Goal: Navigation & Orientation: Find specific page/section

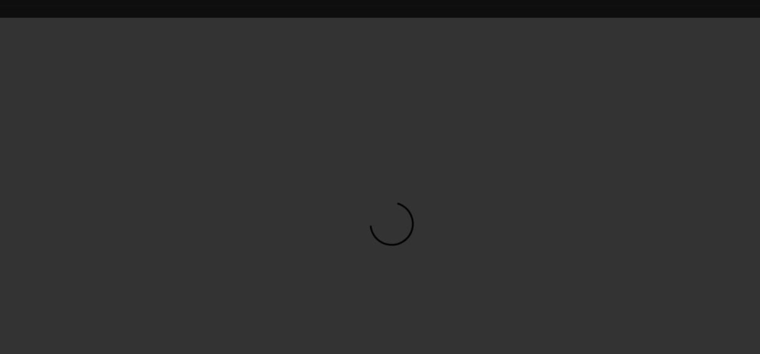
scroll to position [89, 0]
click at [297, 187] on video at bounding box center [380, 231] width 760 height 428
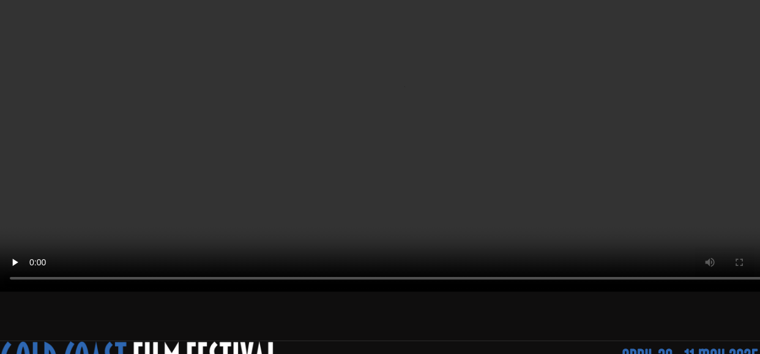
scroll to position [0, 0]
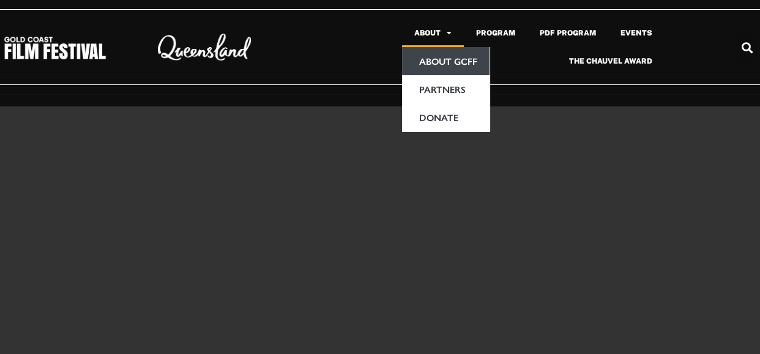
click at [443, 58] on link "About GCFF" at bounding box center [445, 61] width 87 height 28
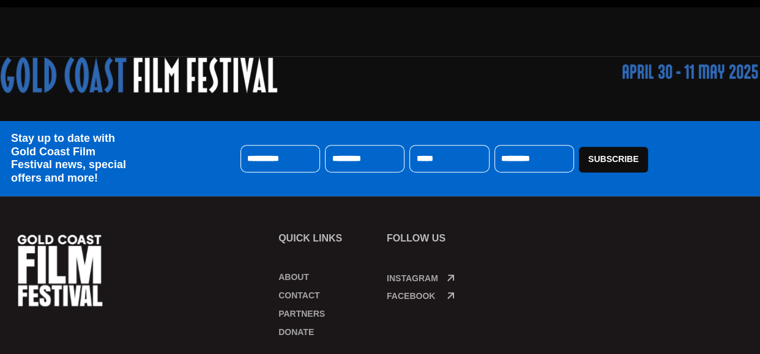
scroll to position [678, 0]
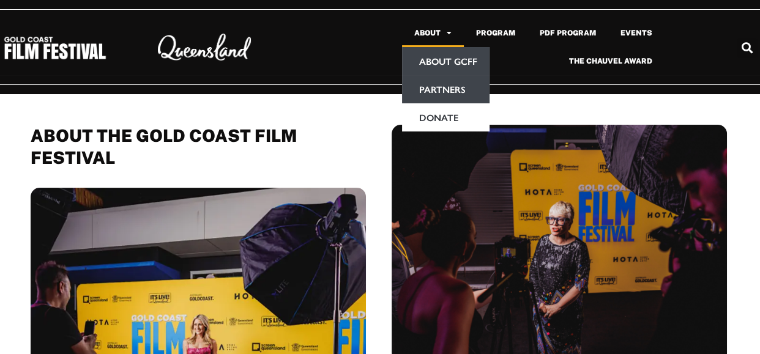
click at [453, 88] on link "Partners" at bounding box center [445, 89] width 87 height 28
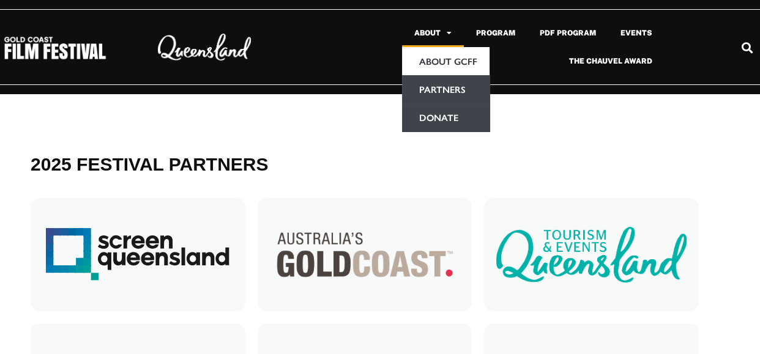
click at [439, 117] on link "Donate" at bounding box center [445, 117] width 87 height 28
